Goal: Find specific page/section: Find specific page/section

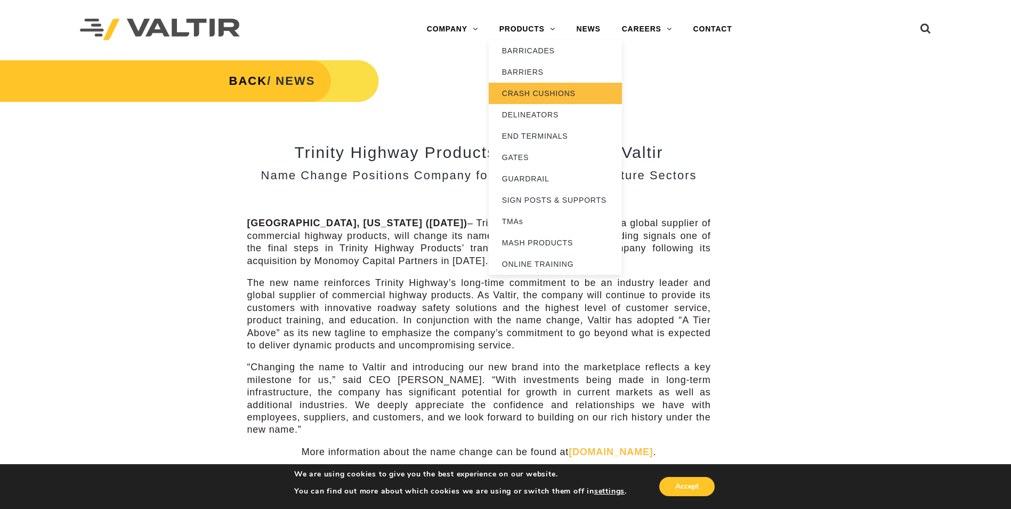
click at [526, 88] on link "CRASH CUSHIONS" at bounding box center [555, 93] width 133 height 21
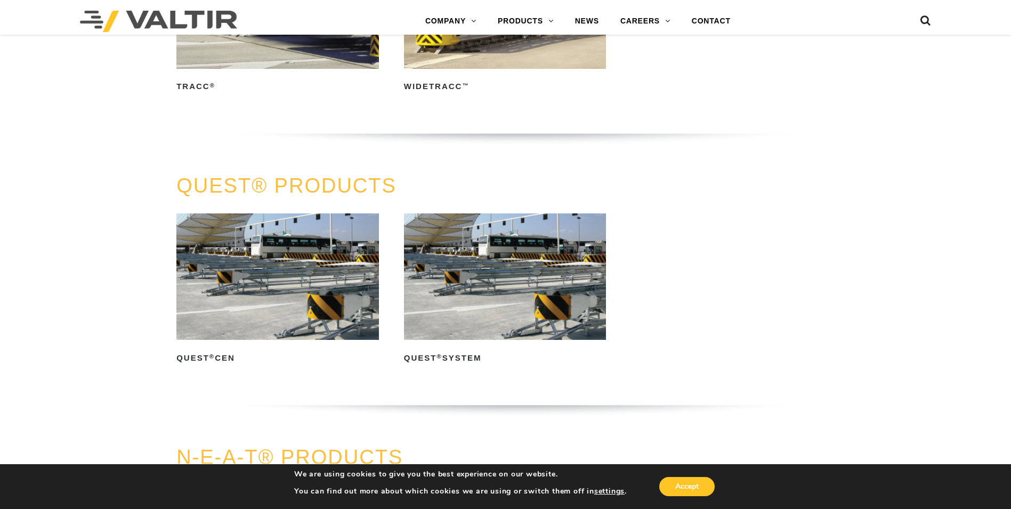
scroll to position [1975, 0]
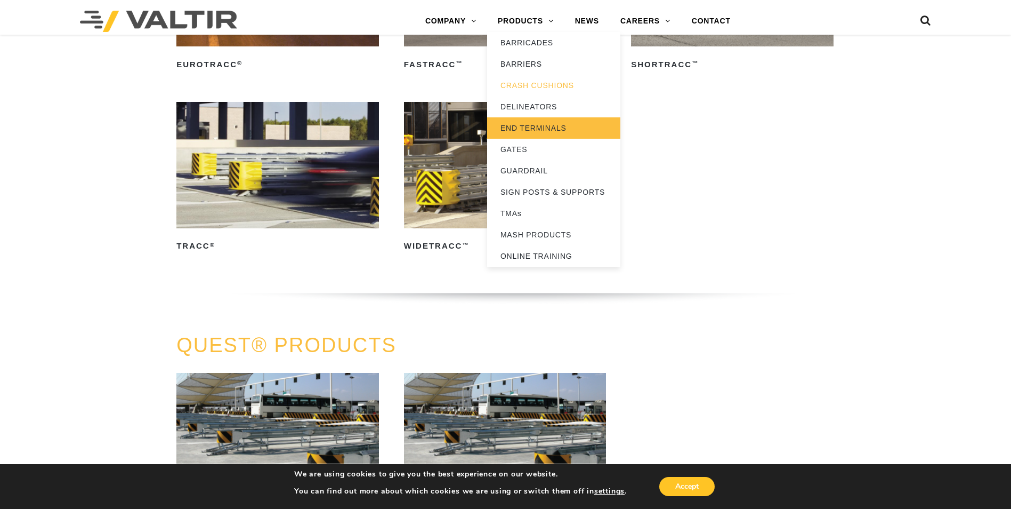
click at [521, 124] on link "END TERMINALS" at bounding box center [553, 127] width 133 height 21
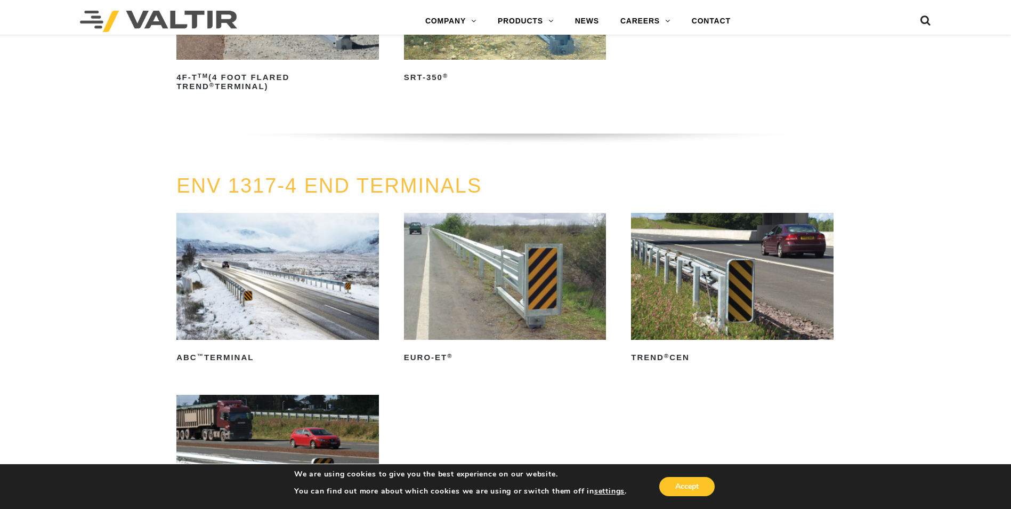
scroll to position [1279, 0]
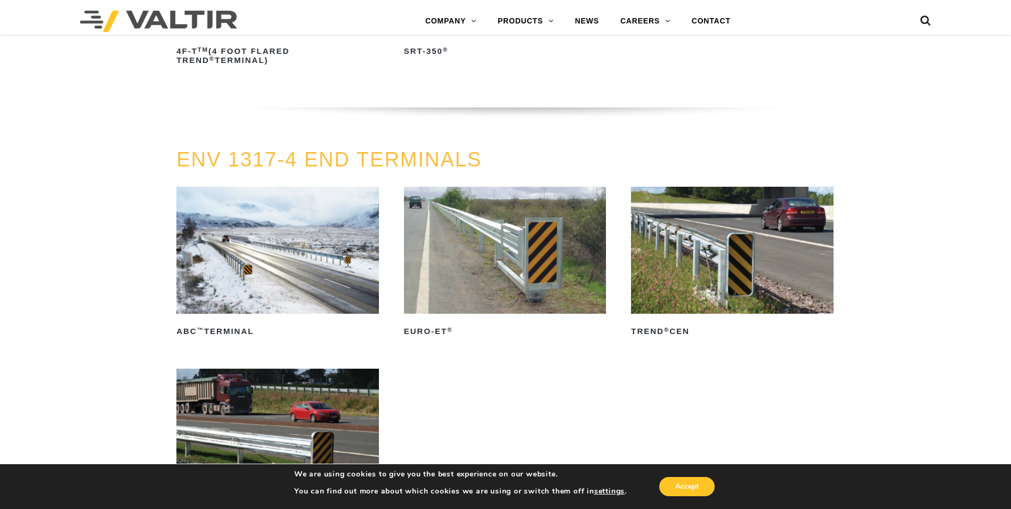
click at [509, 273] on img at bounding box center [505, 250] width 203 height 126
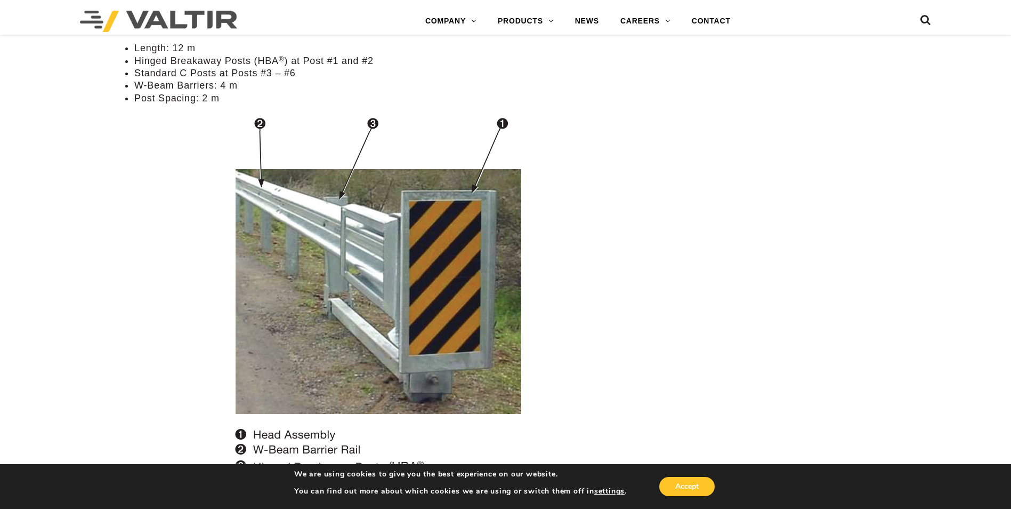
scroll to position [959, 0]
